Goal: Check status: Check status

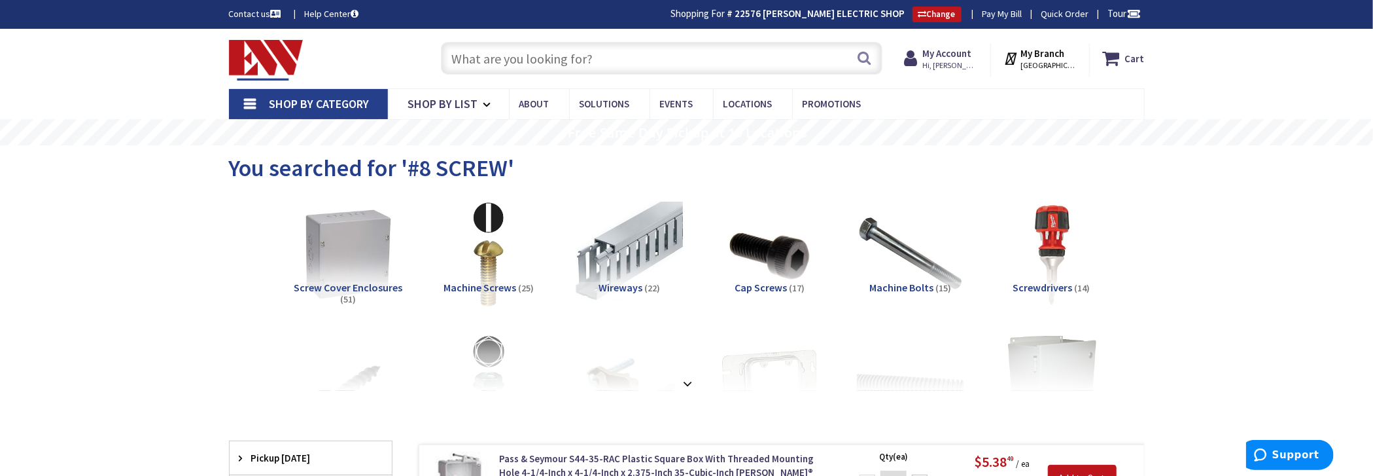
click at [625, 50] on input "text" at bounding box center [662, 58] width 442 height 33
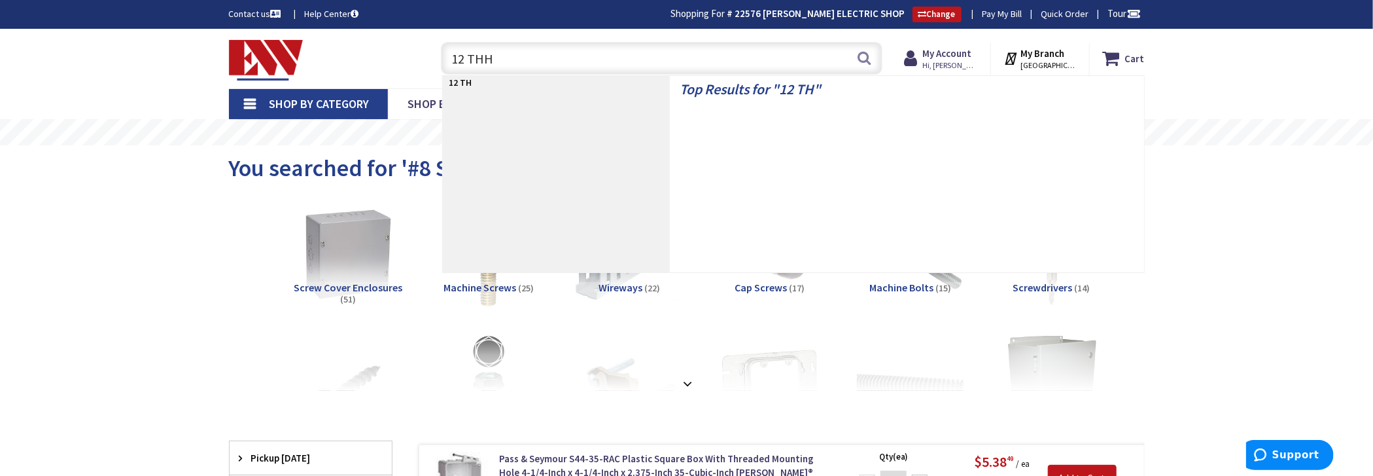
type input "12 THHN"
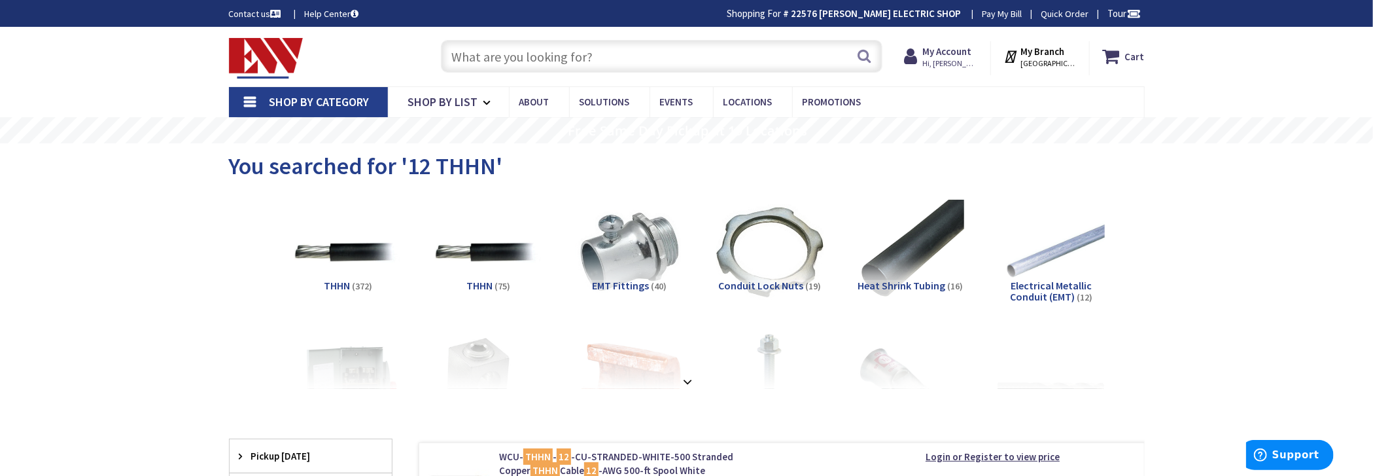
click at [494, 44] on input "text" at bounding box center [662, 56] width 442 height 33
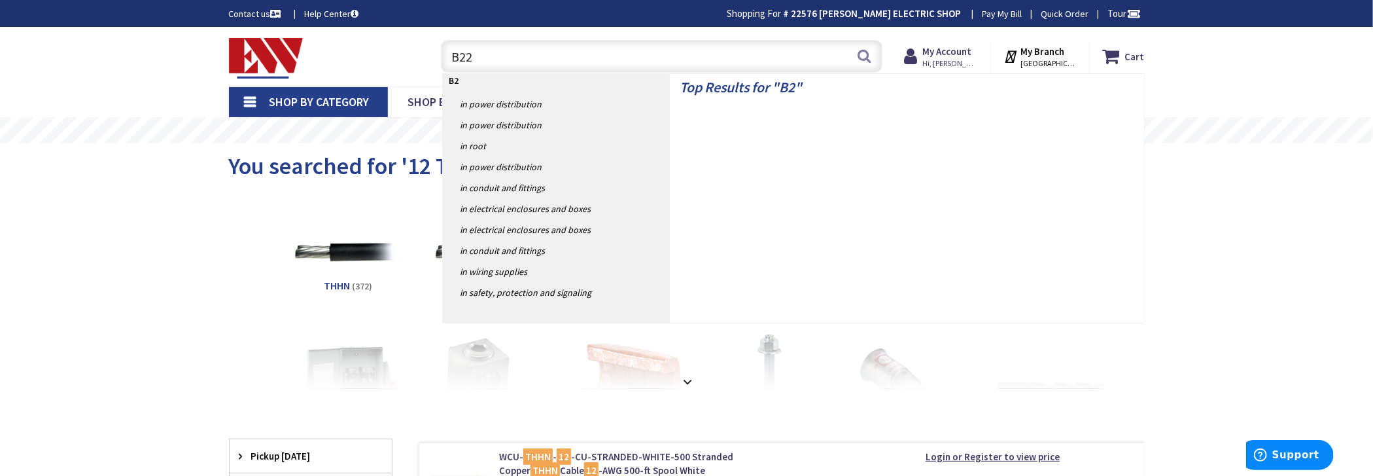
type input "B225"
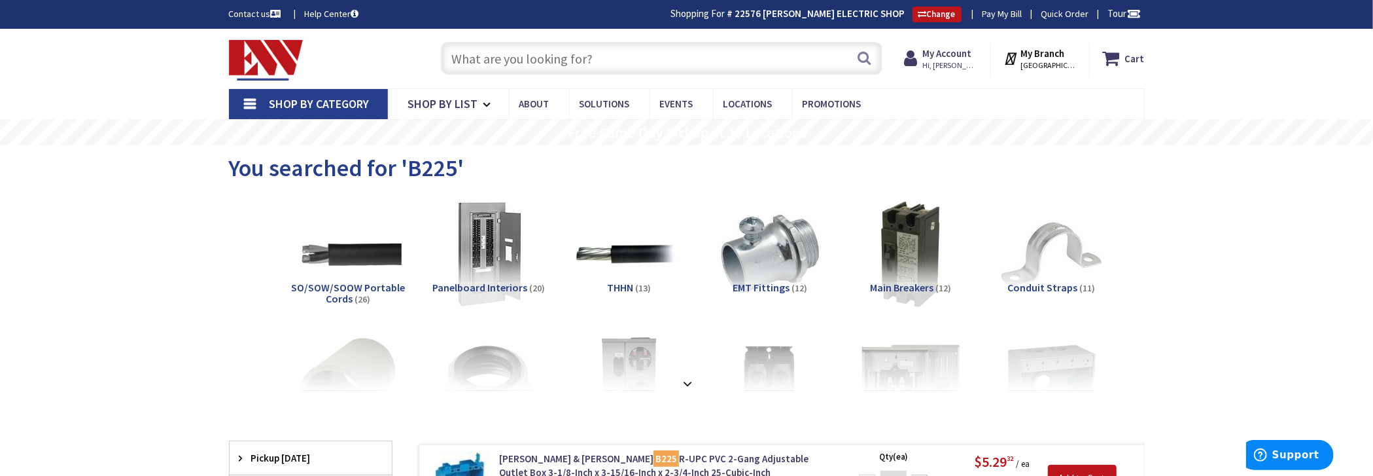
click at [489, 53] on input "text" at bounding box center [662, 58] width 442 height 33
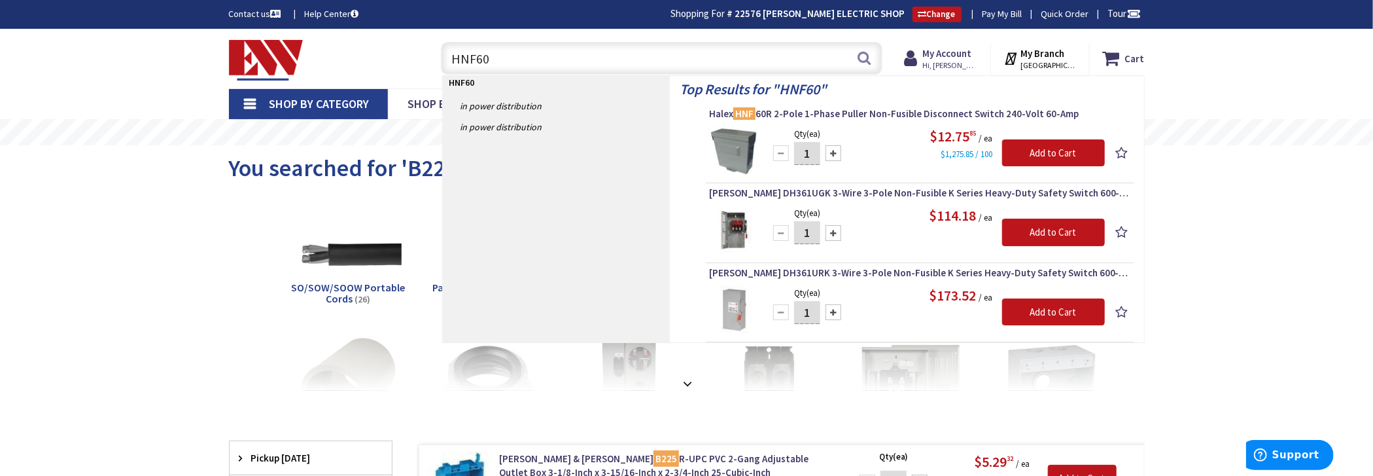
type input "HNF60R"
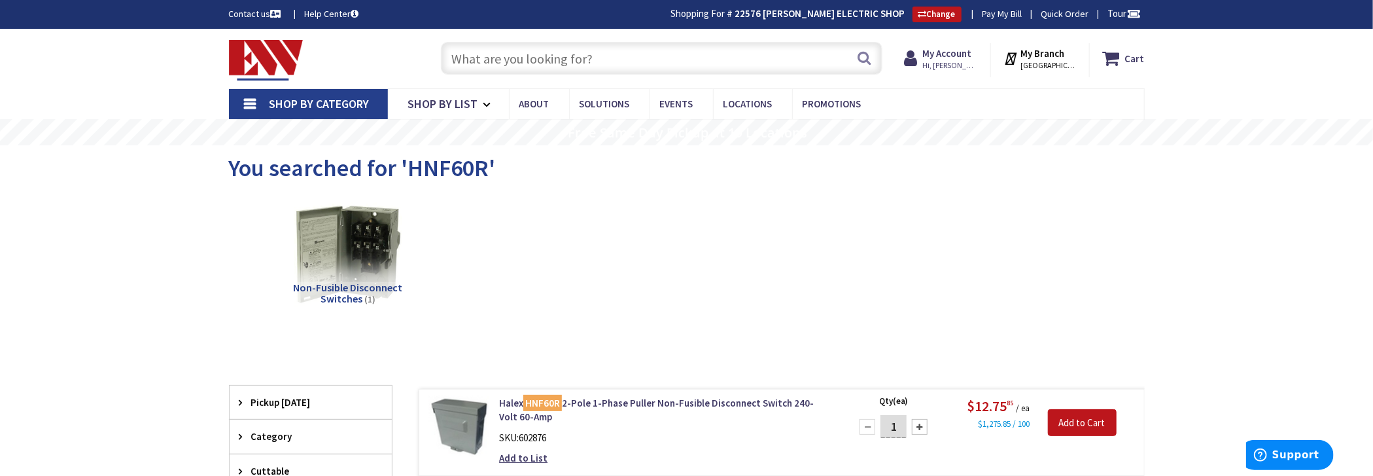
click at [554, 64] on input "text" at bounding box center [662, 58] width 442 height 33
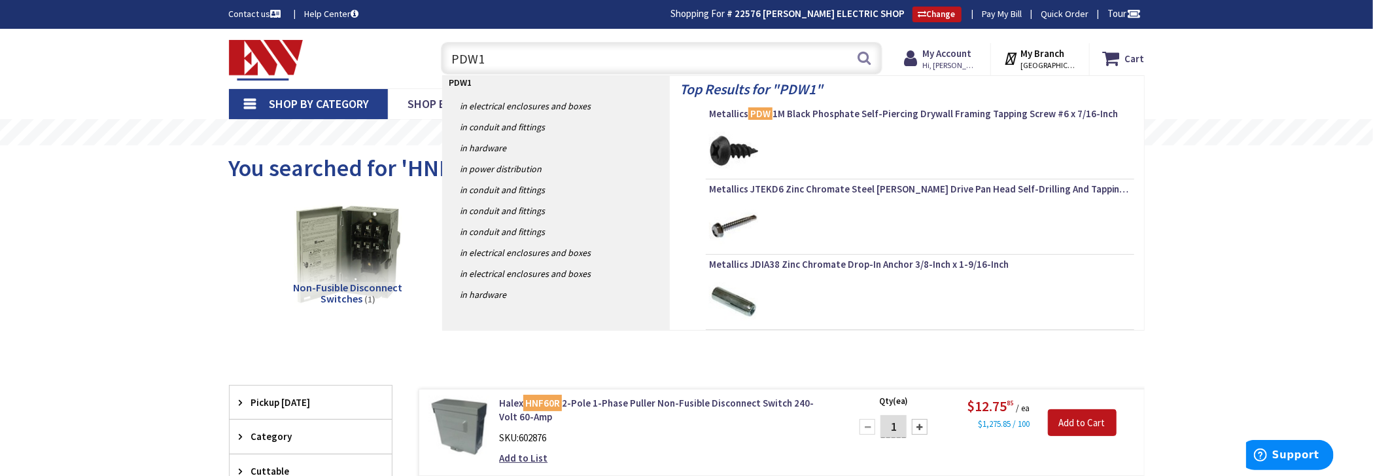
type input "PDW1M"
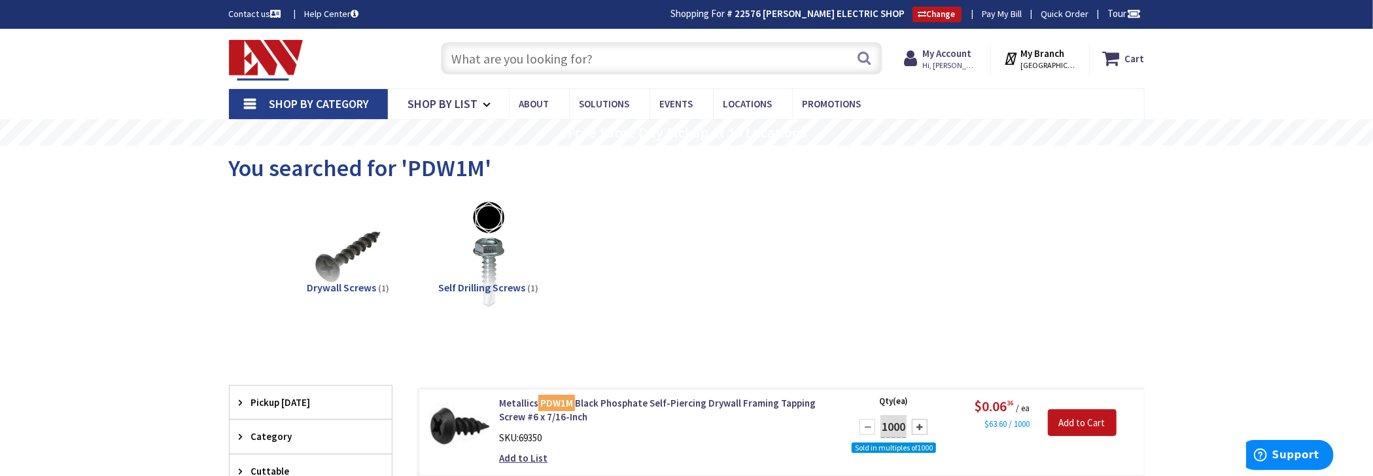
click at [581, 58] on input "text" at bounding box center [662, 58] width 442 height 33
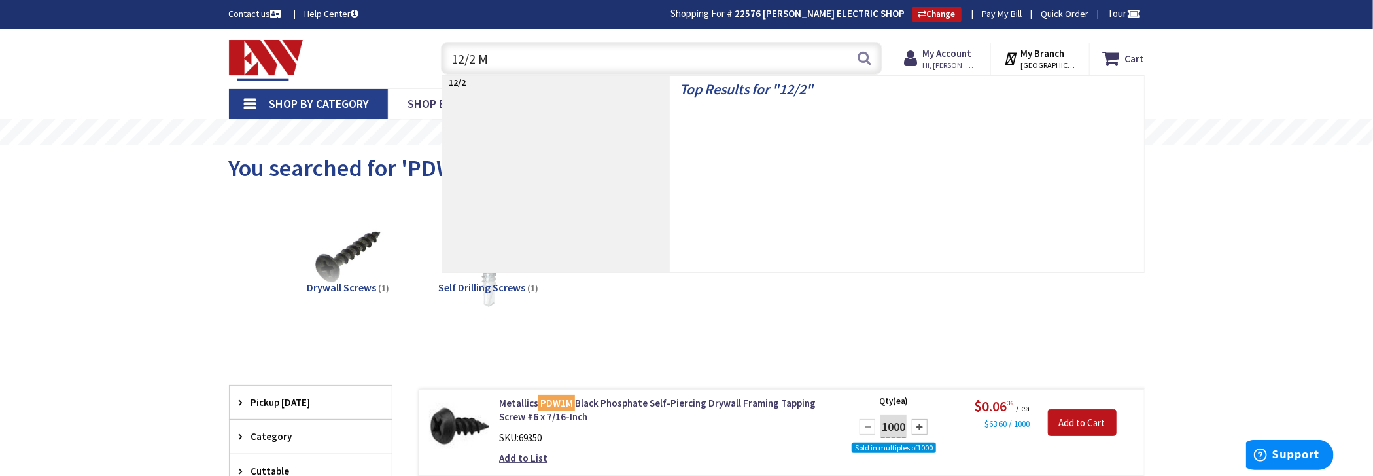
type input "12/2 MC"
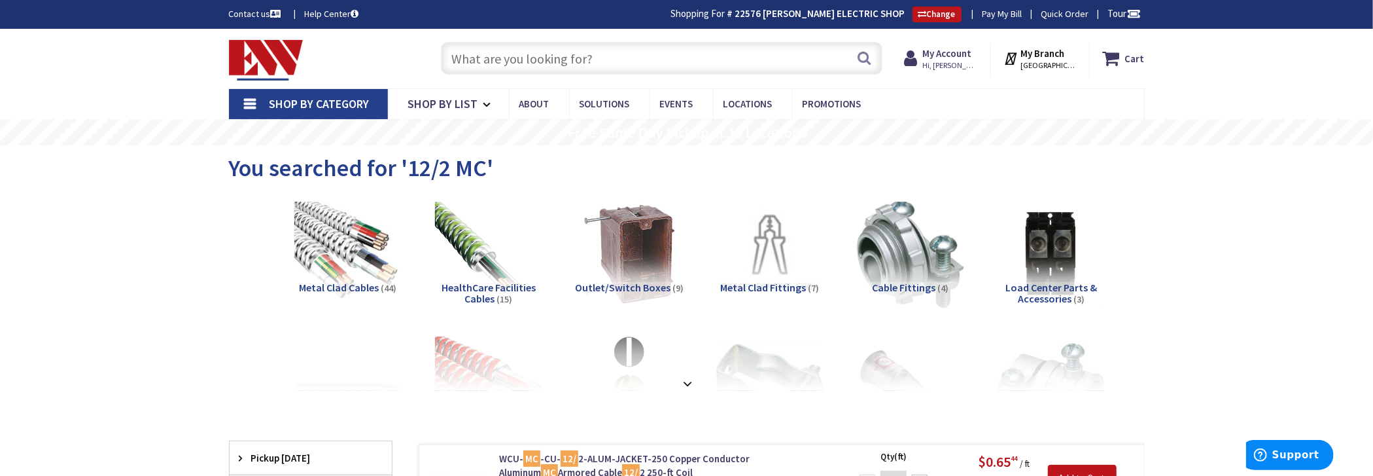
click at [668, 57] on input "text" at bounding box center [662, 58] width 442 height 33
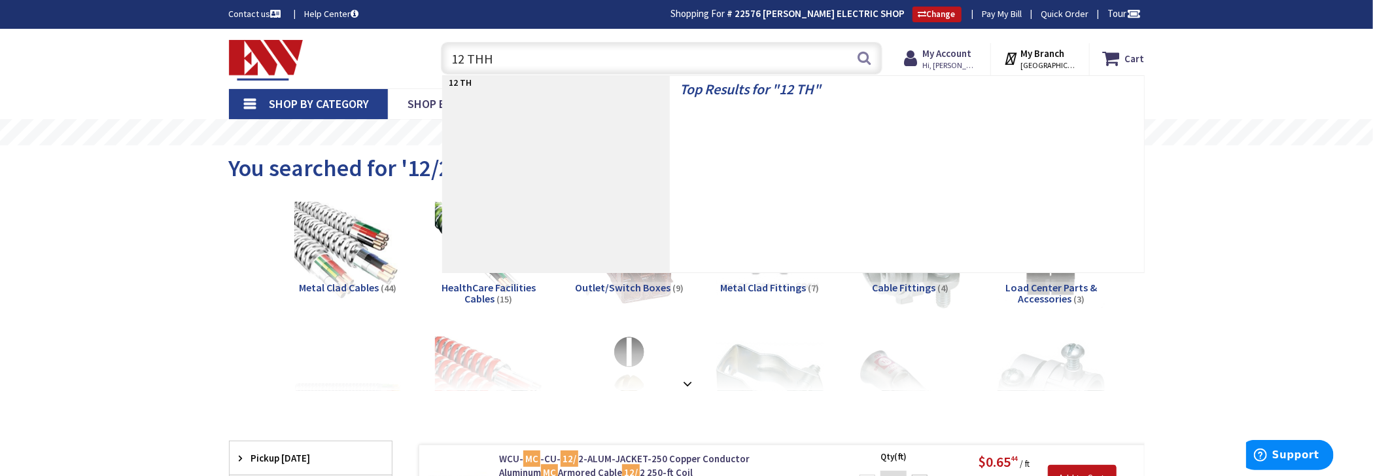
type input "12 THHN"
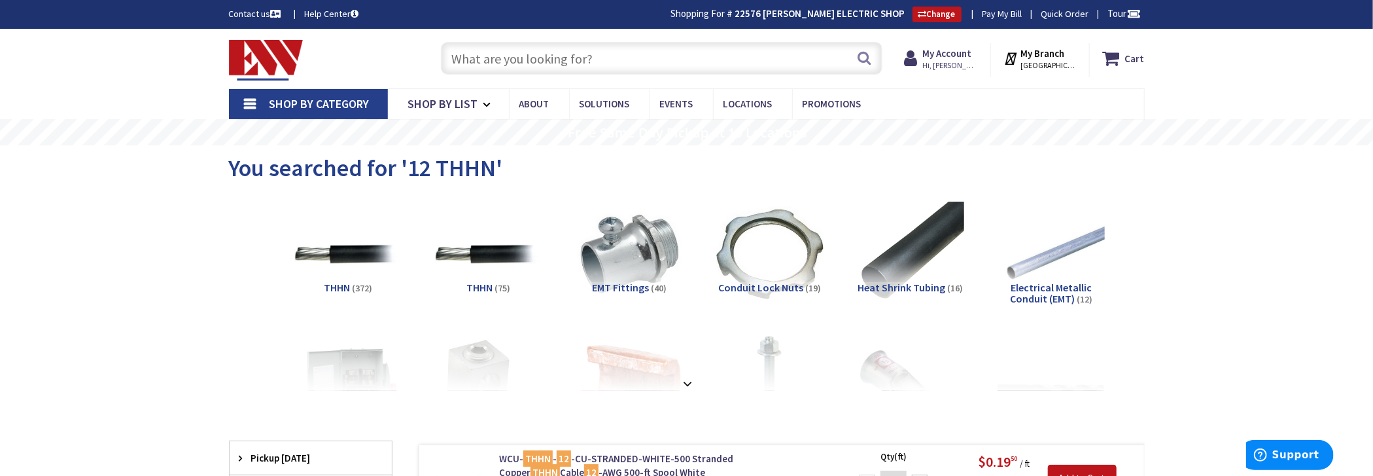
click at [617, 52] on input "text" at bounding box center [662, 58] width 442 height 33
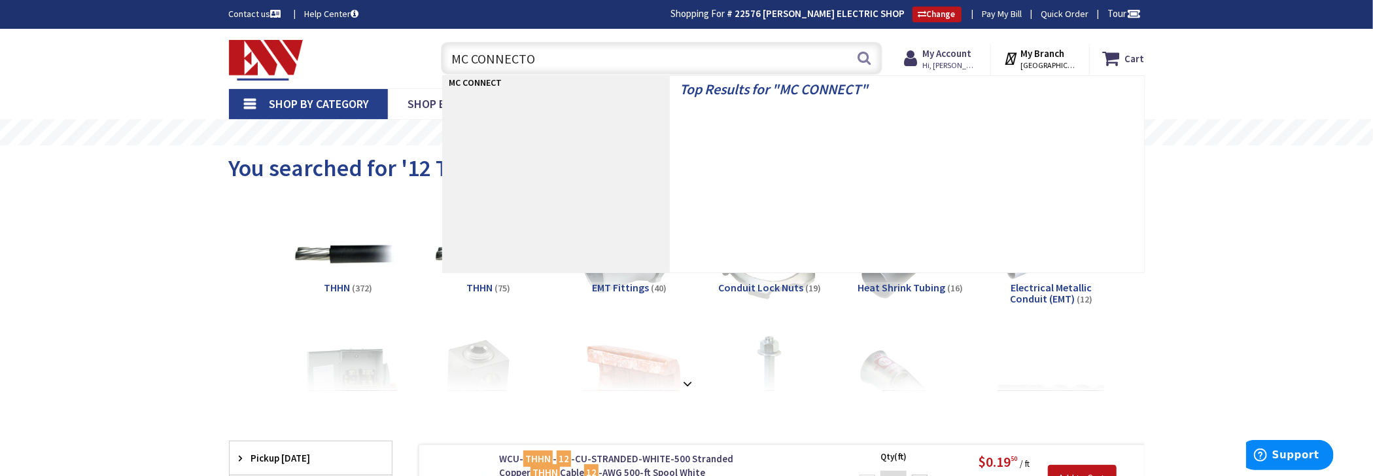
type input "MC CONNECTOR"
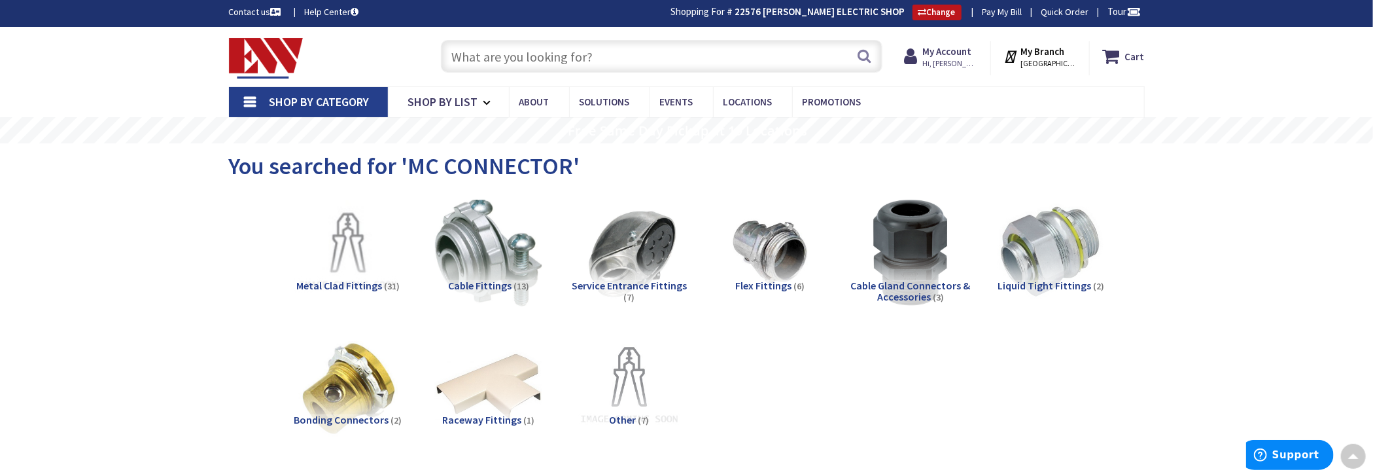
scroll to position [1, 0]
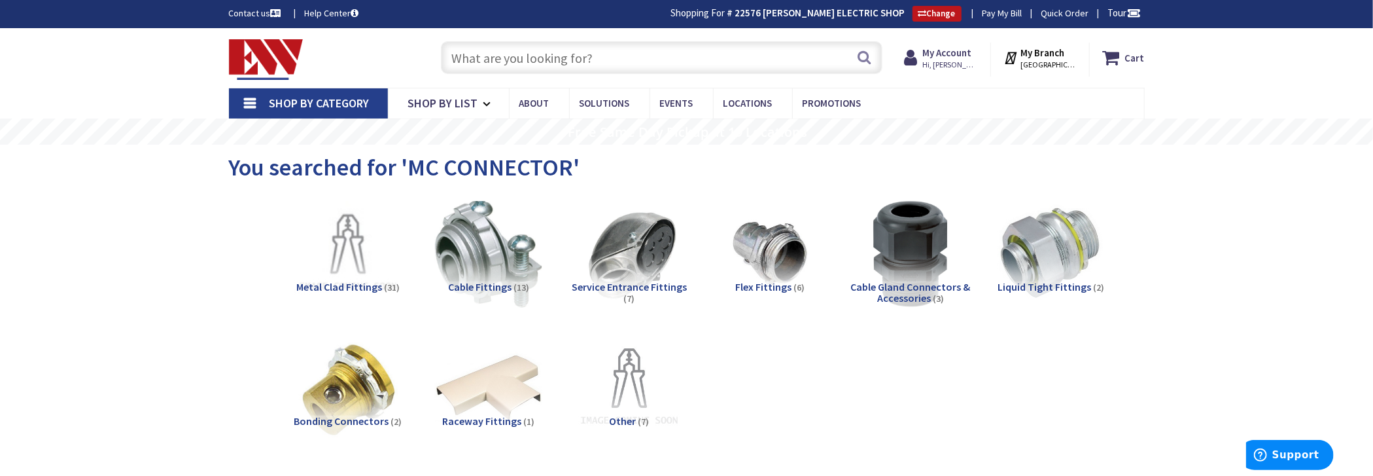
click at [619, 67] on input "text" at bounding box center [662, 57] width 442 height 33
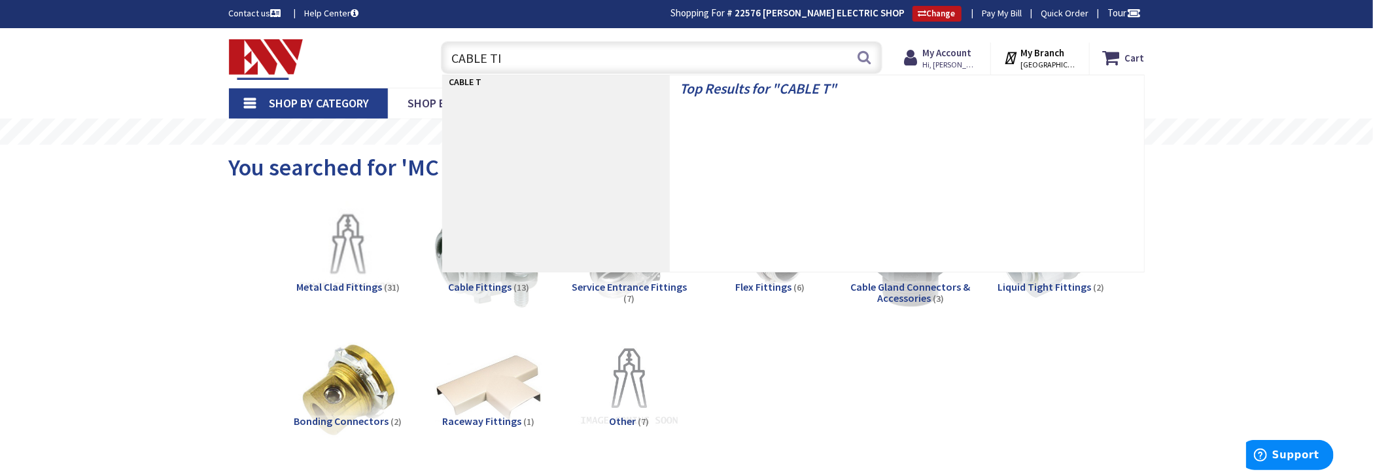
type input "CABLE TIE"
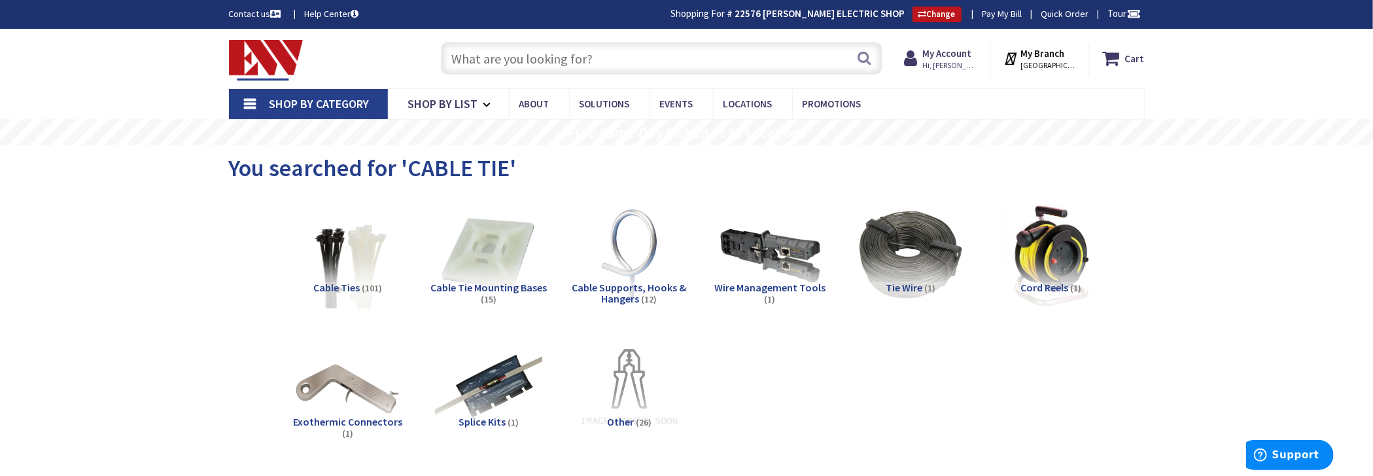
click at [544, 67] on input "text" at bounding box center [662, 58] width 442 height 33
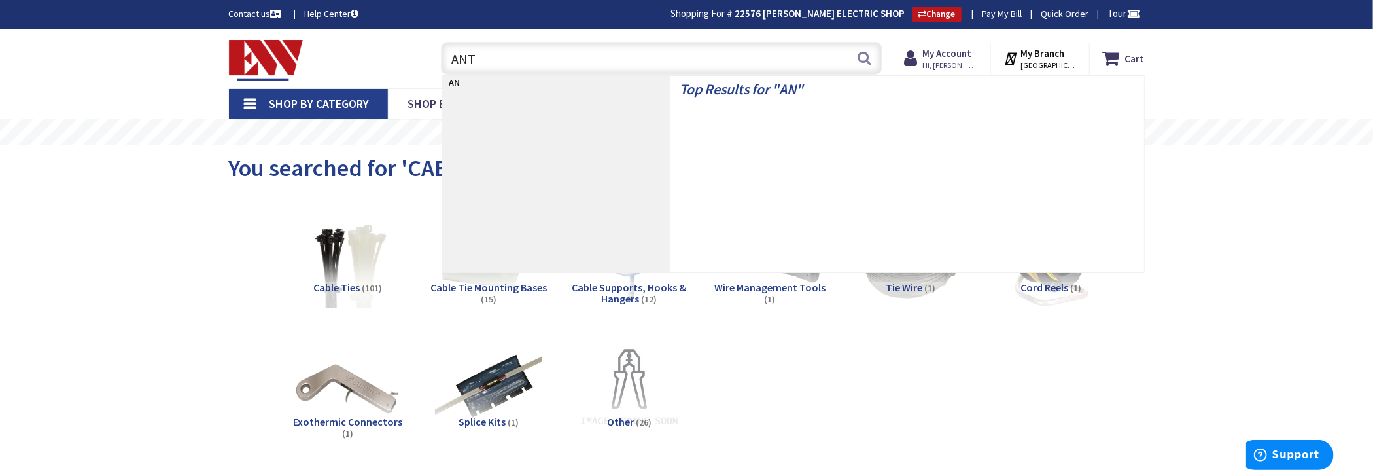
type input "ANTI"
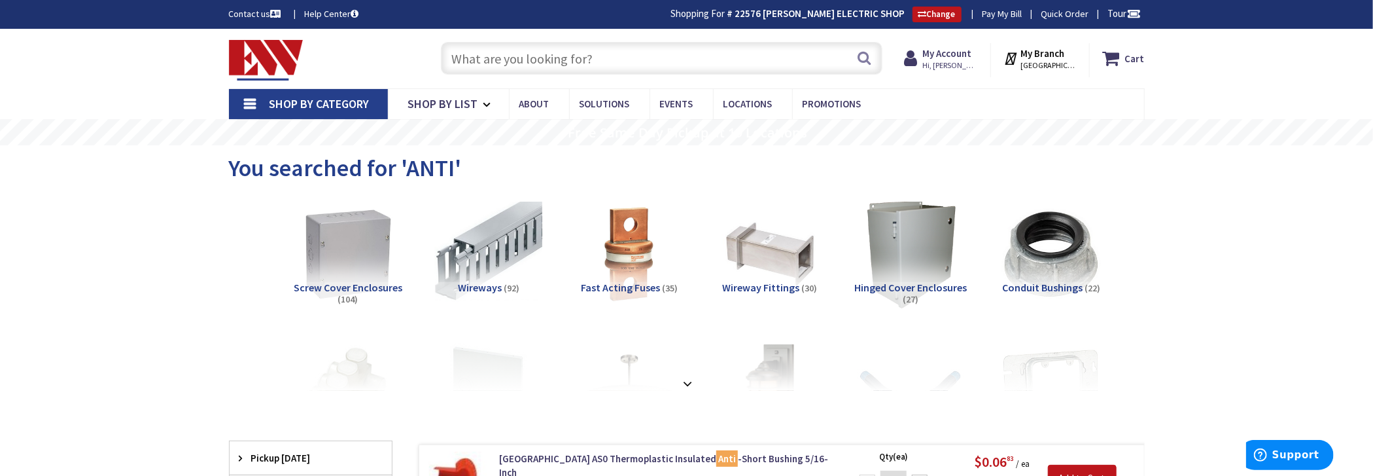
click at [540, 71] on input "text" at bounding box center [662, 58] width 442 height 33
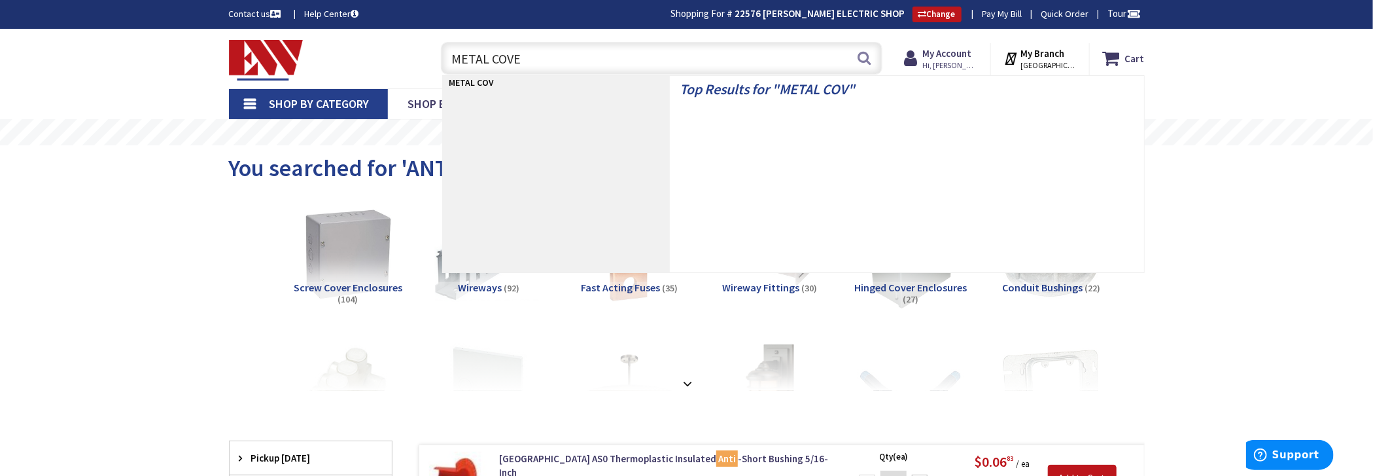
type input "METAL COVER"
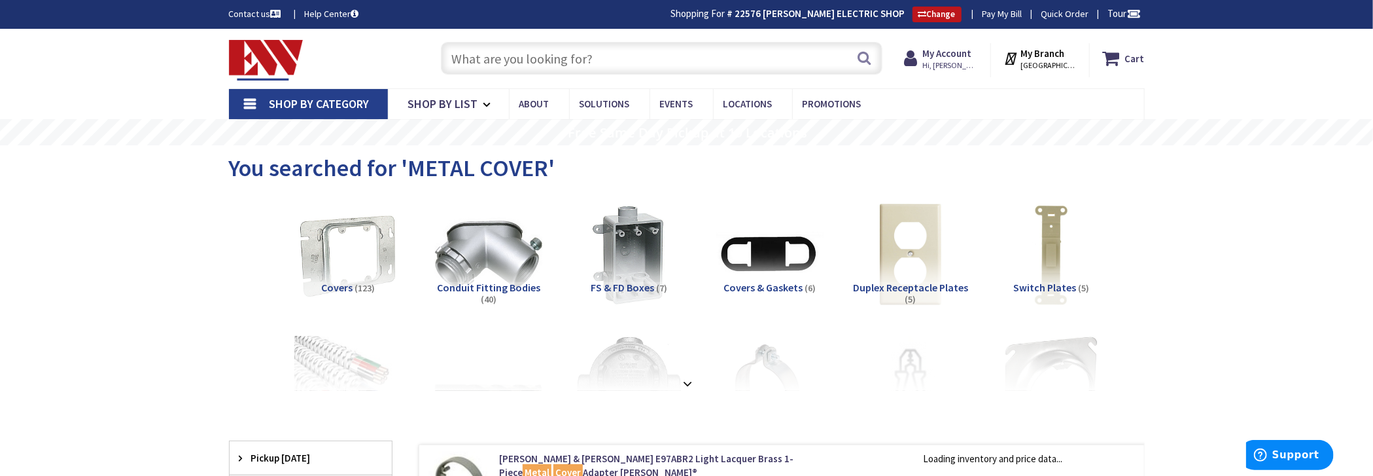
click at [241, 99] on link "Shop By Category" at bounding box center [308, 104] width 159 height 30
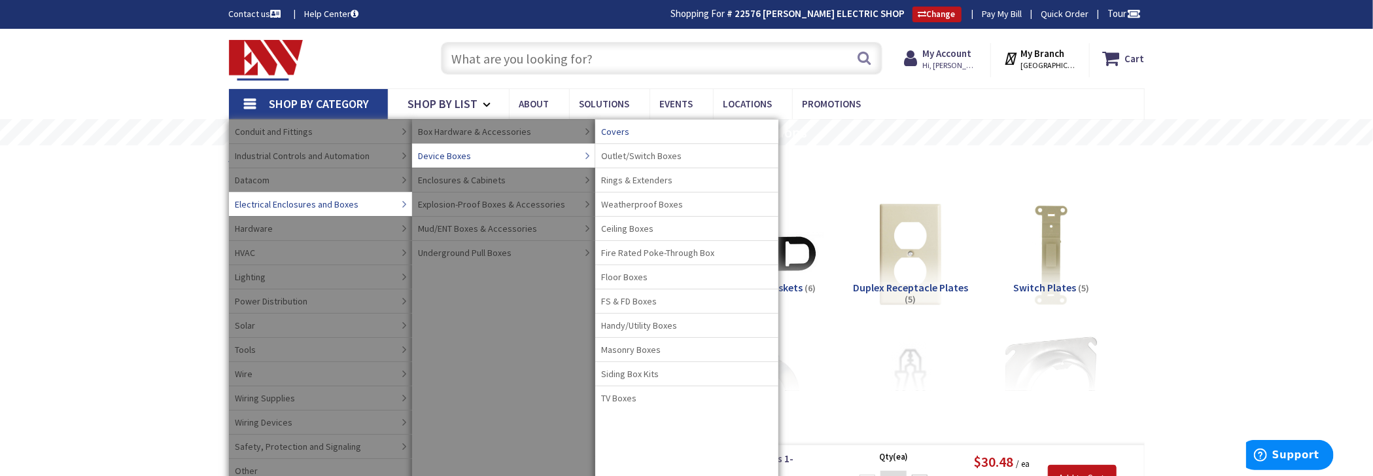
click at [615, 127] on span "Covers" at bounding box center [616, 131] width 28 height 13
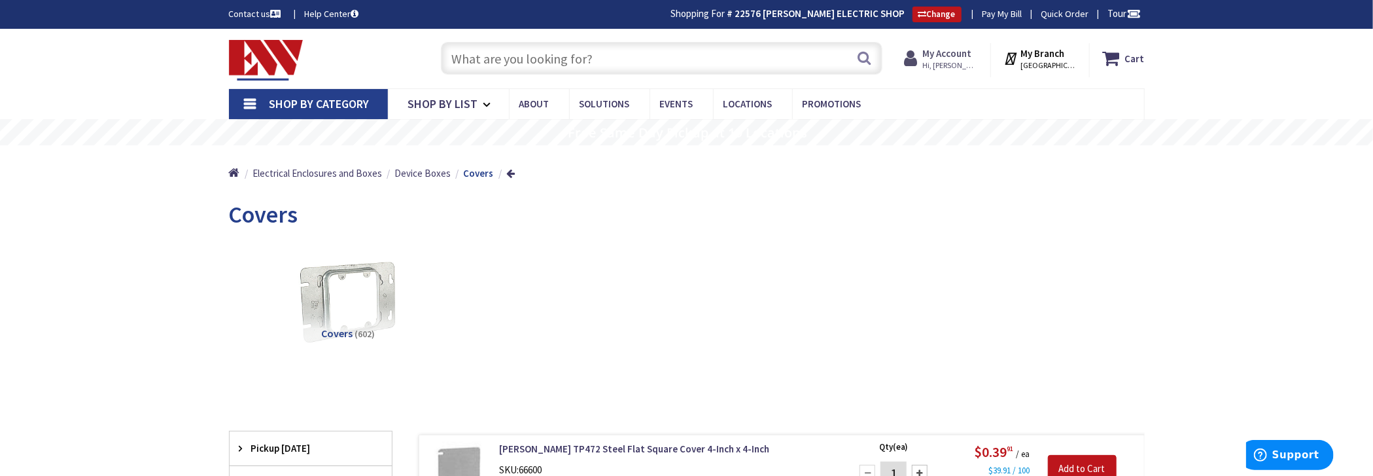
drag, startPoint x: 937, startPoint y: 55, endPoint x: 937, endPoint y: 62, distance: 7.2
click at [937, 54] on strong "My Account" at bounding box center [946, 53] width 49 height 12
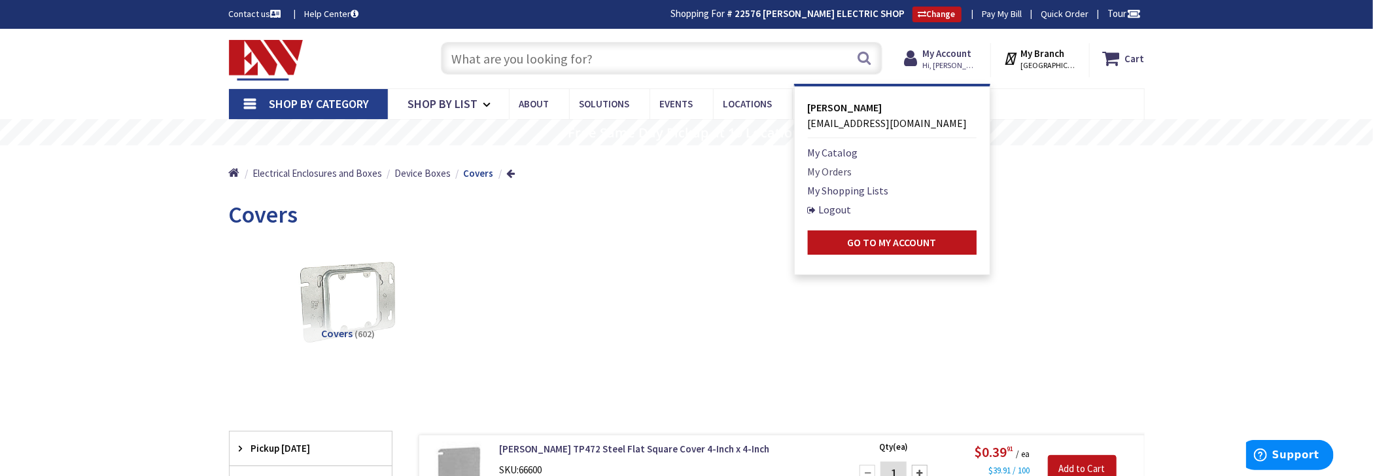
click at [833, 169] on link "My Orders" at bounding box center [830, 172] width 44 height 16
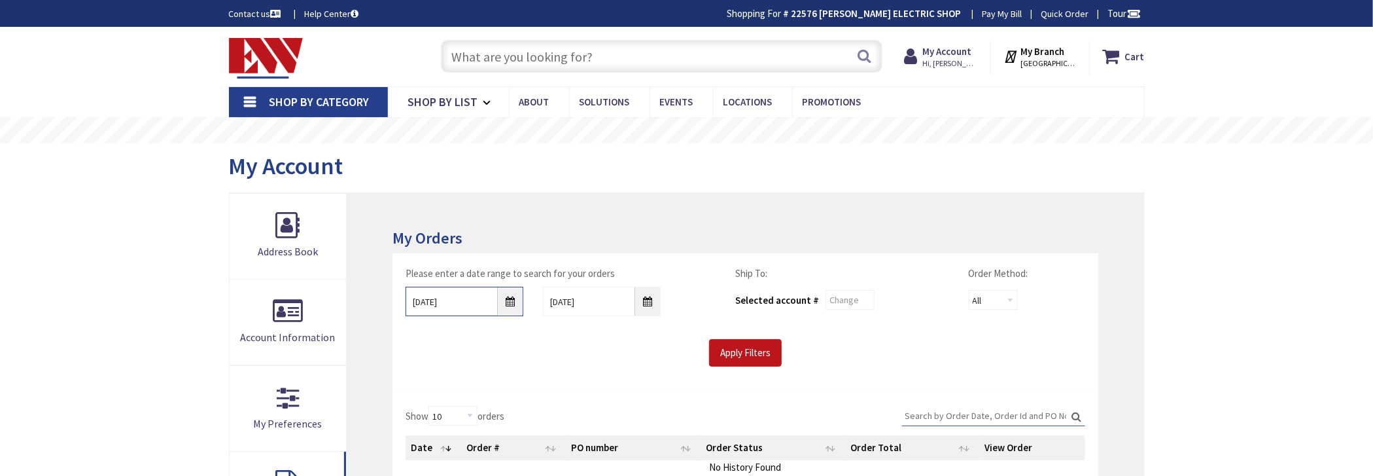
click at [510, 301] on input "9/30/2025" at bounding box center [465, 300] width 118 height 29
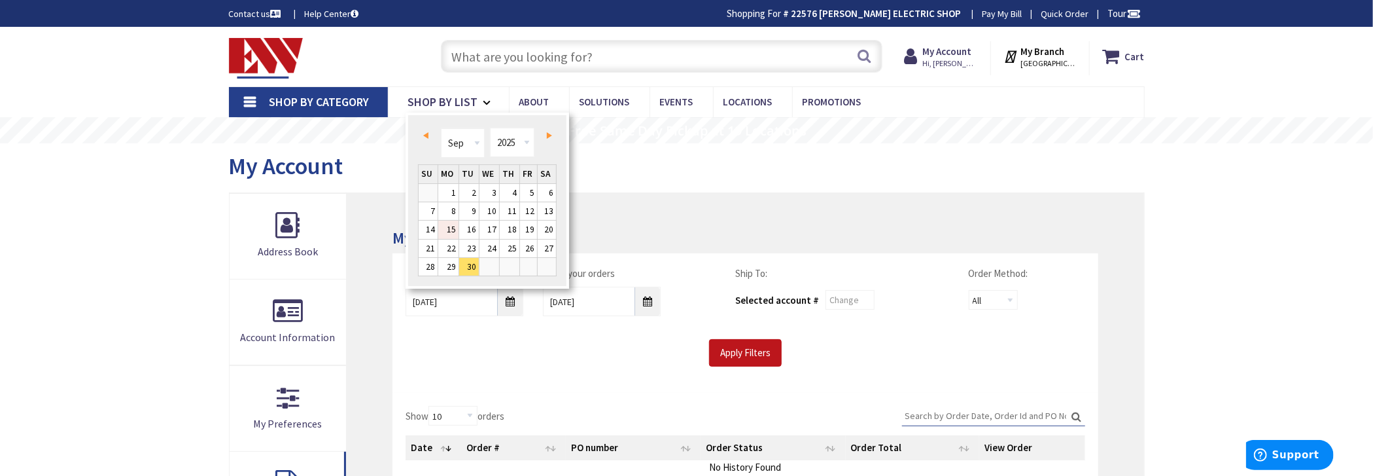
click at [455, 227] on link "15" at bounding box center [448, 229] width 20 height 18
type input "09/15/2025"
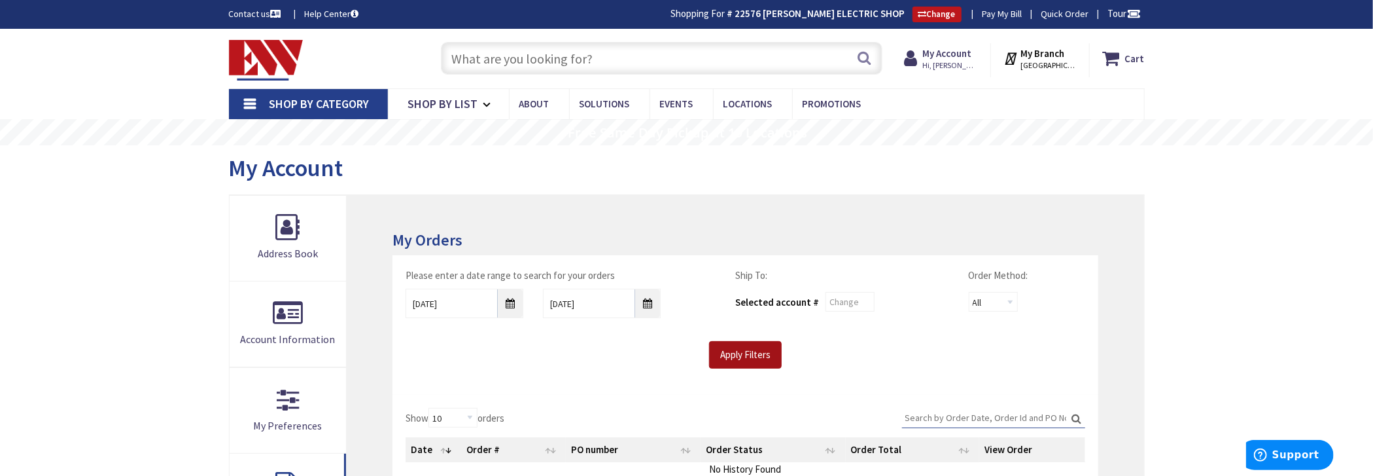
click at [740, 355] on input "Apply Filters" at bounding box center [745, 354] width 73 height 27
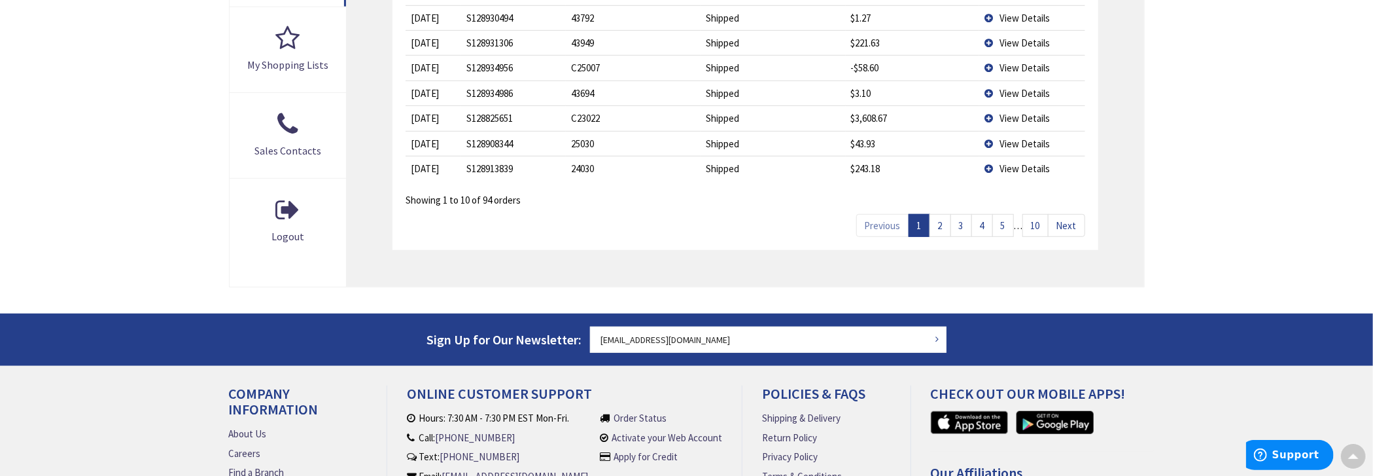
scroll to position [392, 0]
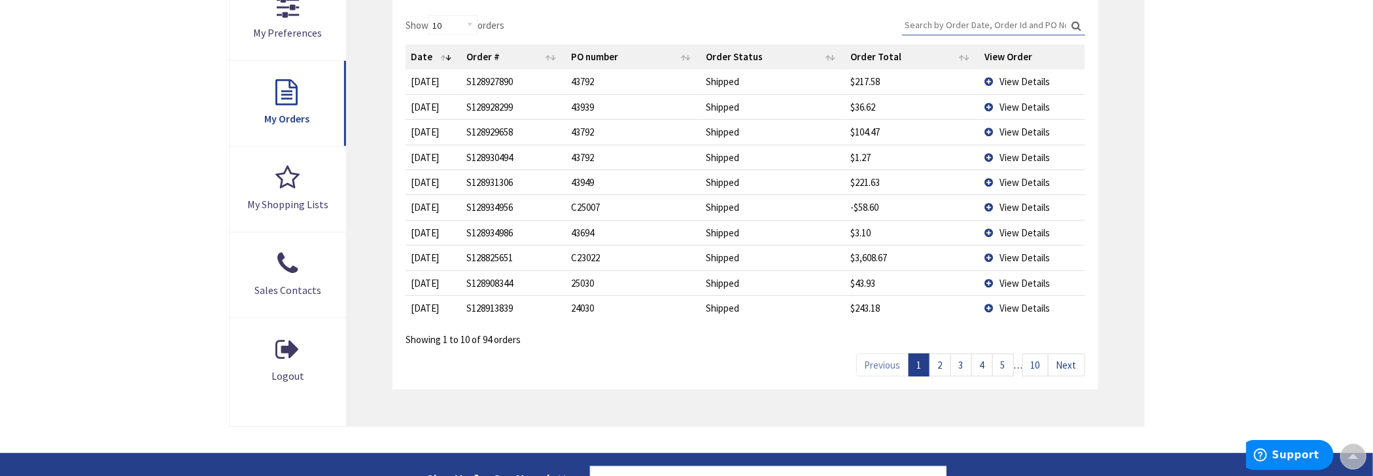
click at [942, 366] on link "2" at bounding box center [940, 364] width 22 height 23
click at [965, 364] on link "3" at bounding box center [961, 364] width 22 height 23
click at [988, 366] on link "4" at bounding box center [982, 364] width 22 height 23
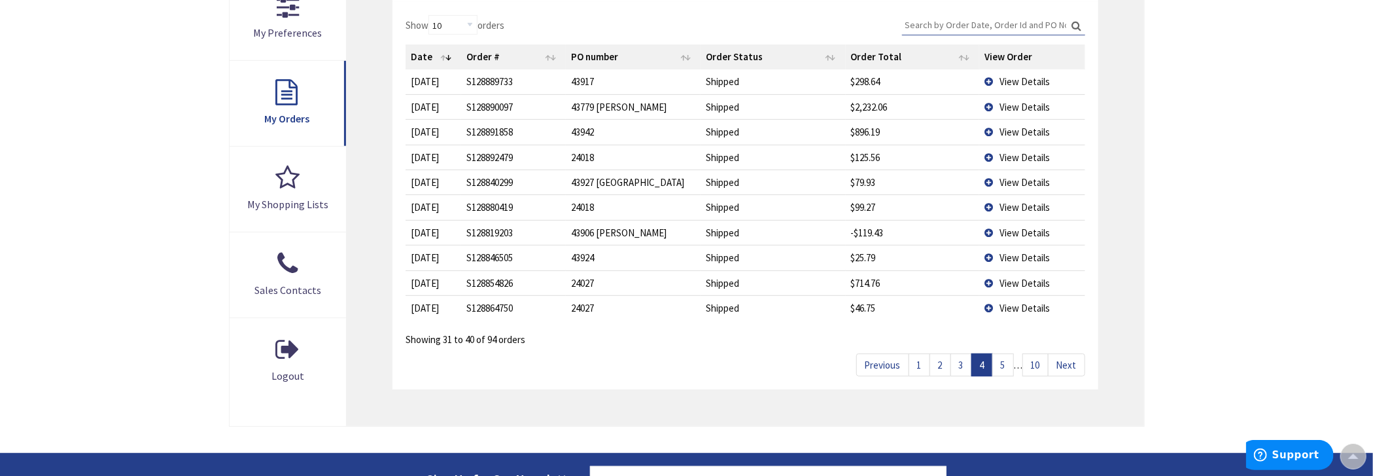
click at [1019, 229] on span "View Details" at bounding box center [1024, 232] width 50 height 12
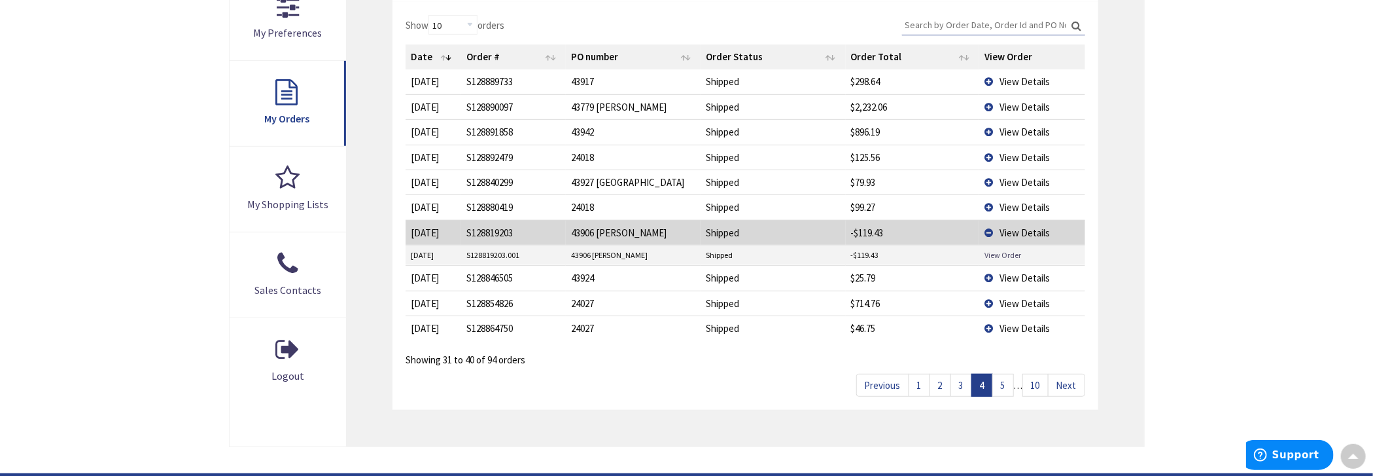
click at [1001, 254] on link "View Order" at bounding box center [1002, 254] width 37 height 11
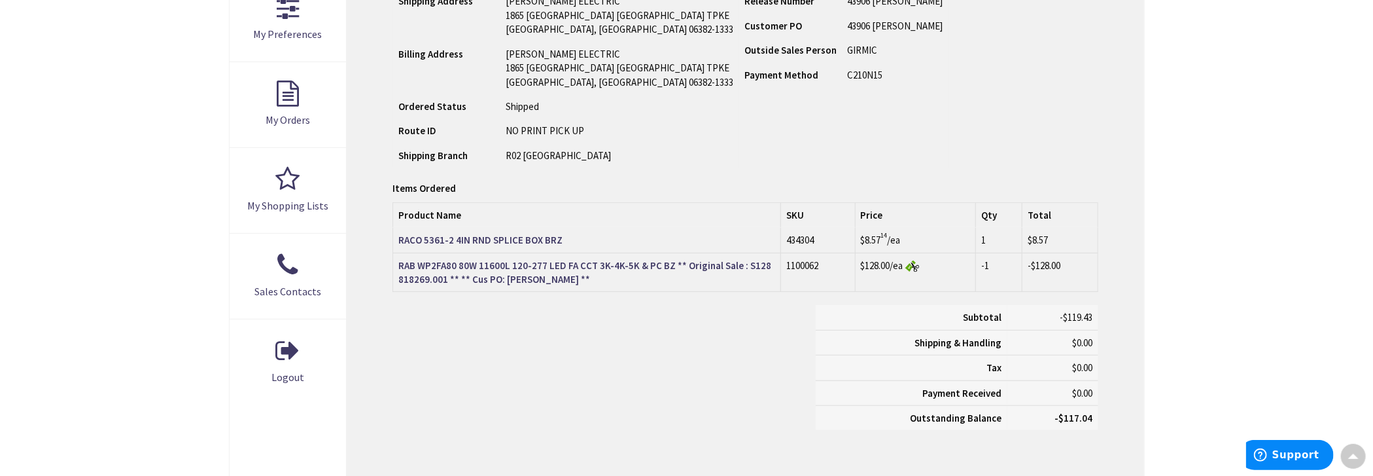
scroll to position [394, 0]
